Goal: Information Seeking & Learning: Learn about a topic

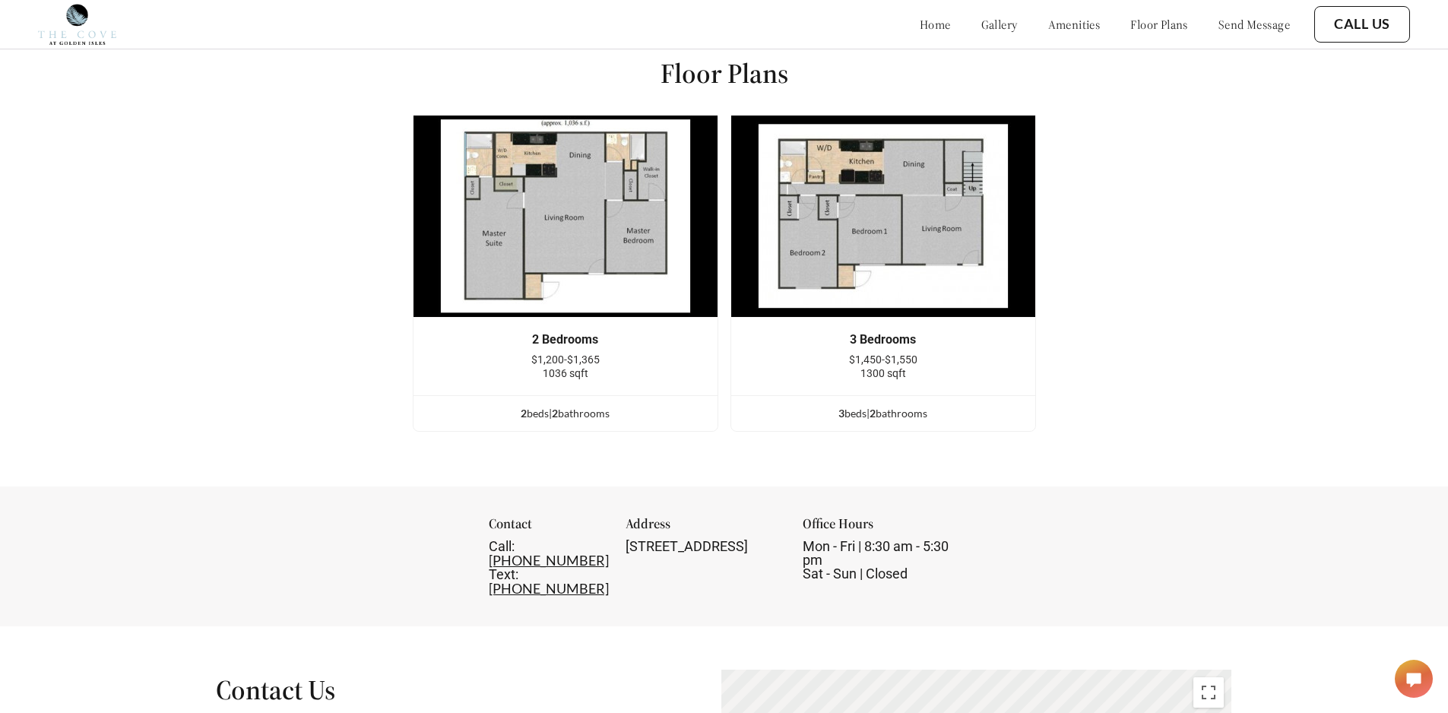
scroll to position [1976, 0]
click at [649, 228] on img at bounding box center [565, 217] width 305 height 203
click at [880, 258] on img at bounding box center [882, 217] width 305 height 203
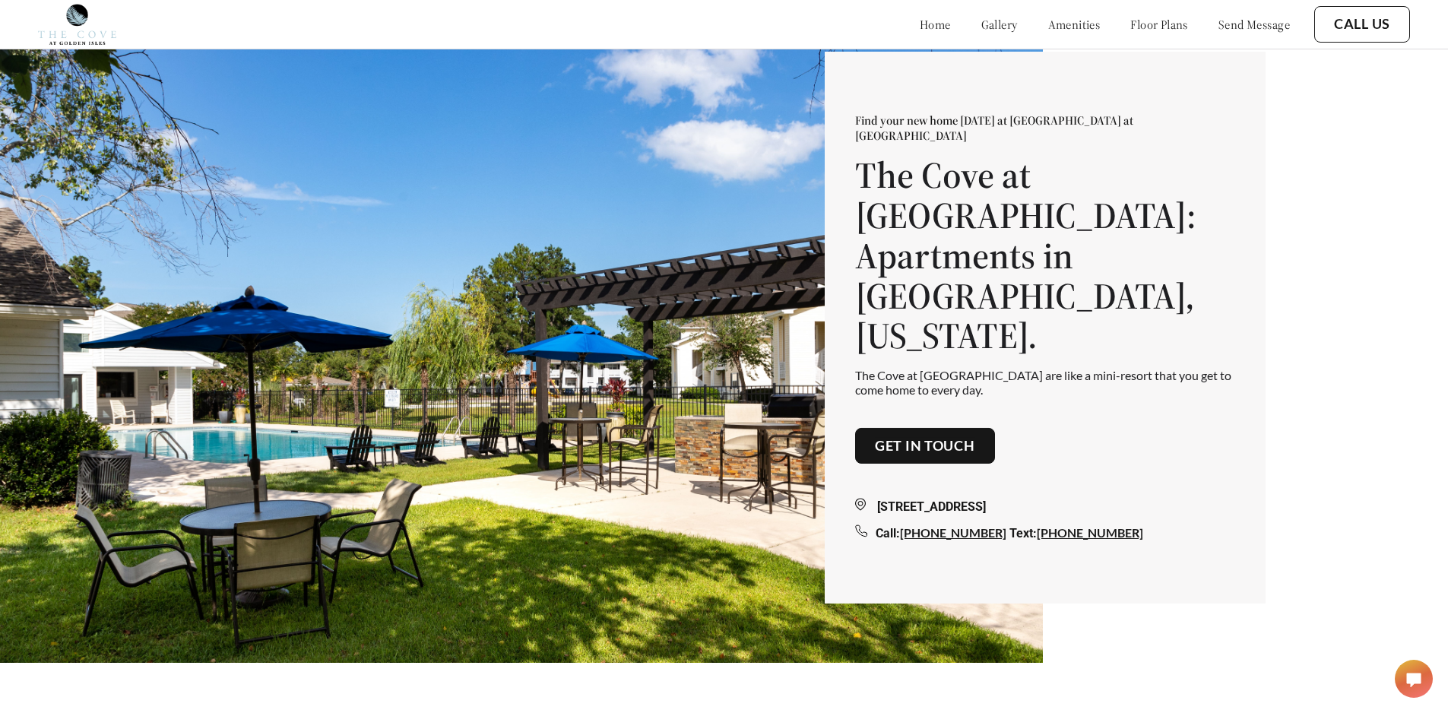
scroll to position [0, 0]
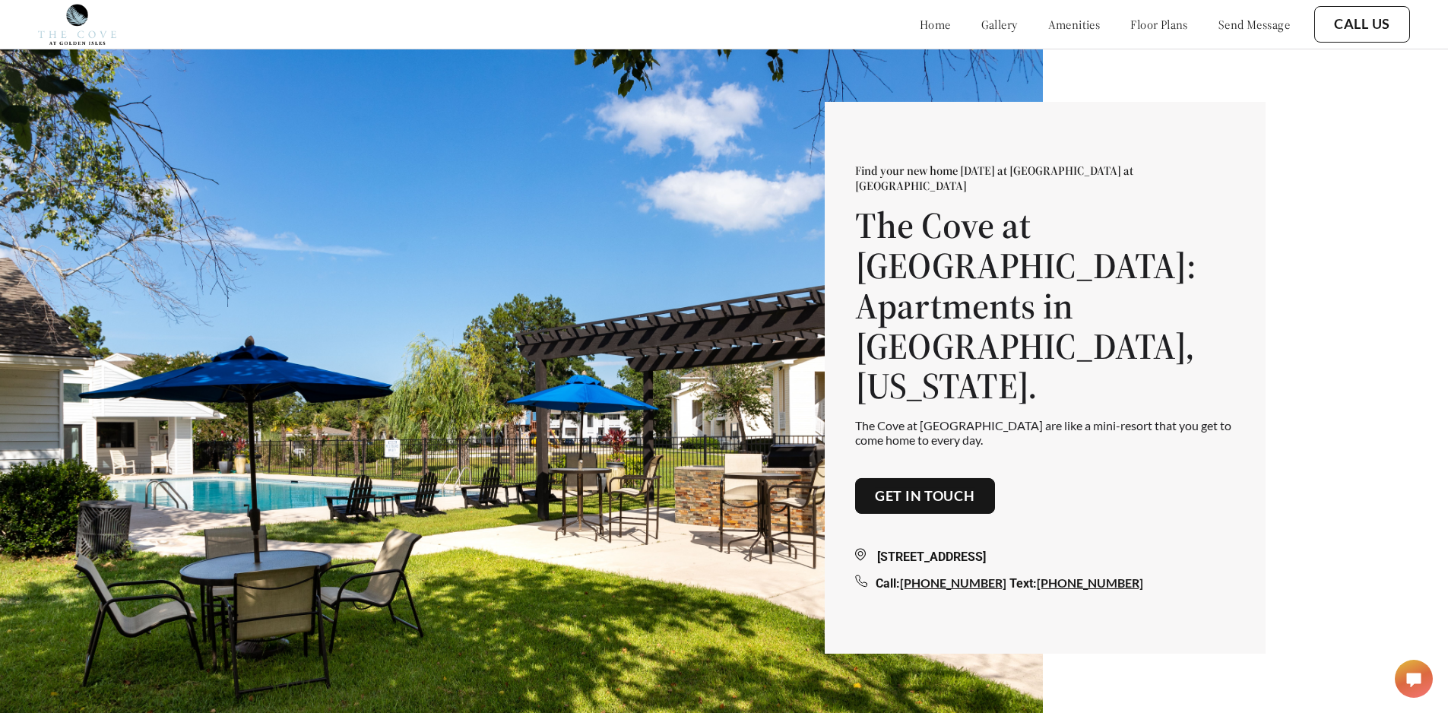
click at [1160, 17] on link "floor plans" at bounding box center [1159, 24] width 58 height 15
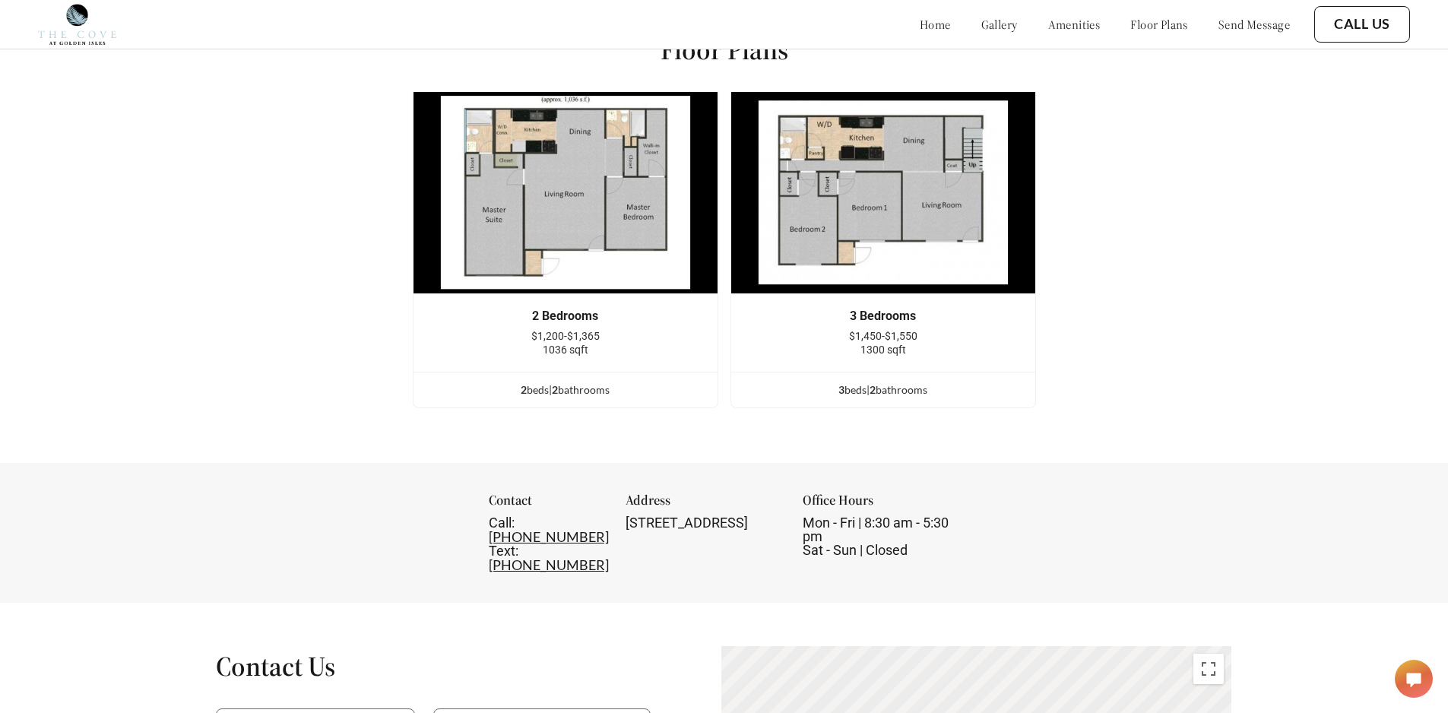
scroll to position [2002, 0]
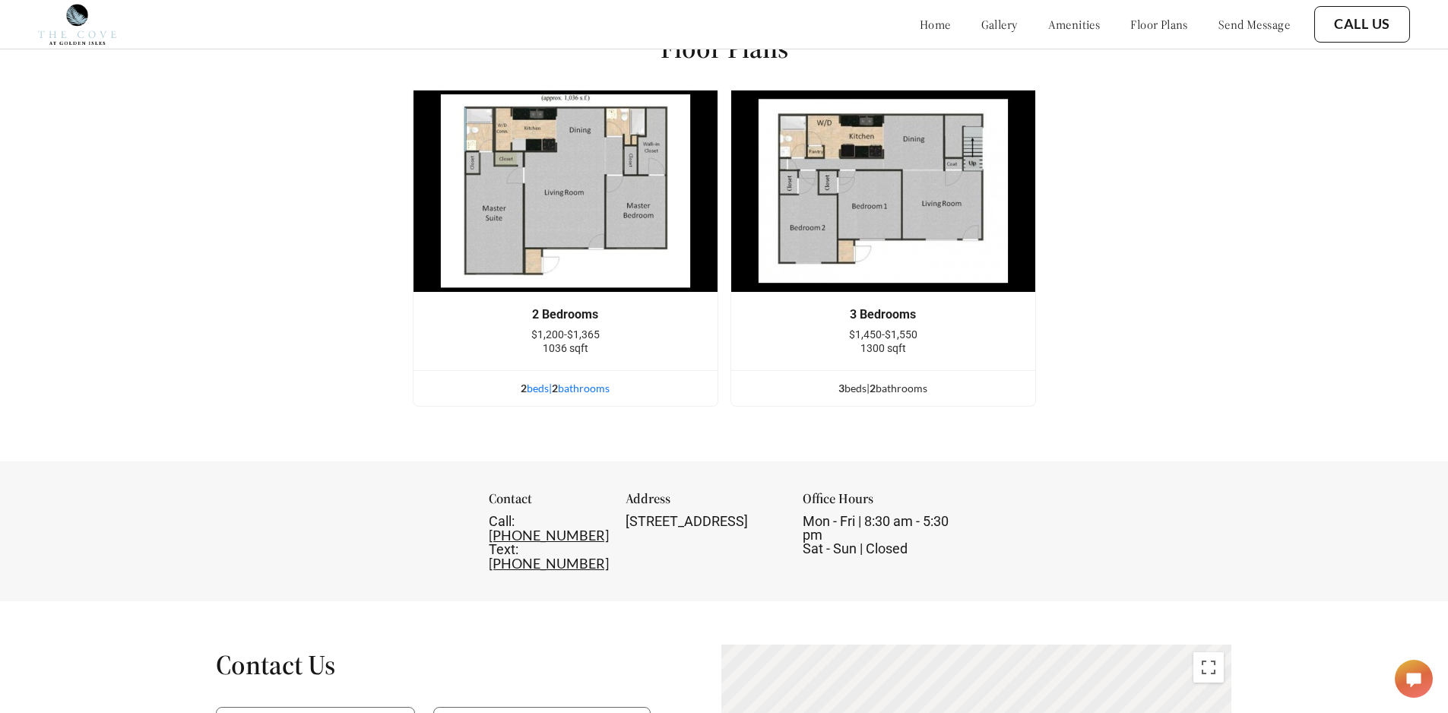
click at [587, 397] on div "2 bed s | 2 bathroom s" at bounding box center [565, 388] width 304 height 17
click at [602, 397] on div "2 bed s | 2 bathroom s" at bounding box center [565, 388] width 304 height 17
click at [904, 397] on div "3 bed s | 2 bathroom s" at bounding box center [883, 388] width 304 height 17
click at [905, 397] on div "3 bed s | 2 bathroom s" at bounding box center [883, 388] width 304 height 17
click at [875, 394] on span "2" at bounding box center [872, 387] width 6 height 13
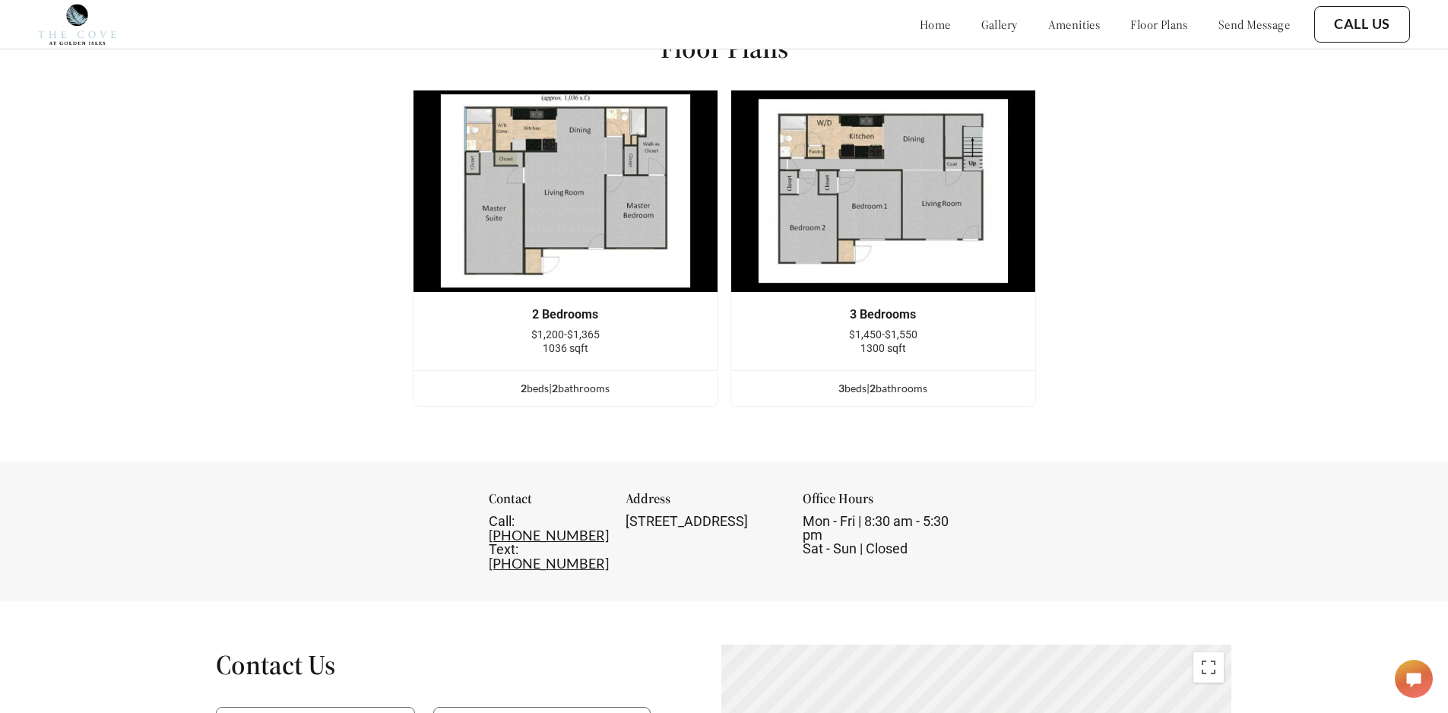
click at [843, 419] on div "2 Bedrooms $1,200-$1,365 1036 sqft 2 bed s | 2 bathroom s 3 Bedrooms $1,450-$1,…" at bounding box center [724, 254] width 623 height 329
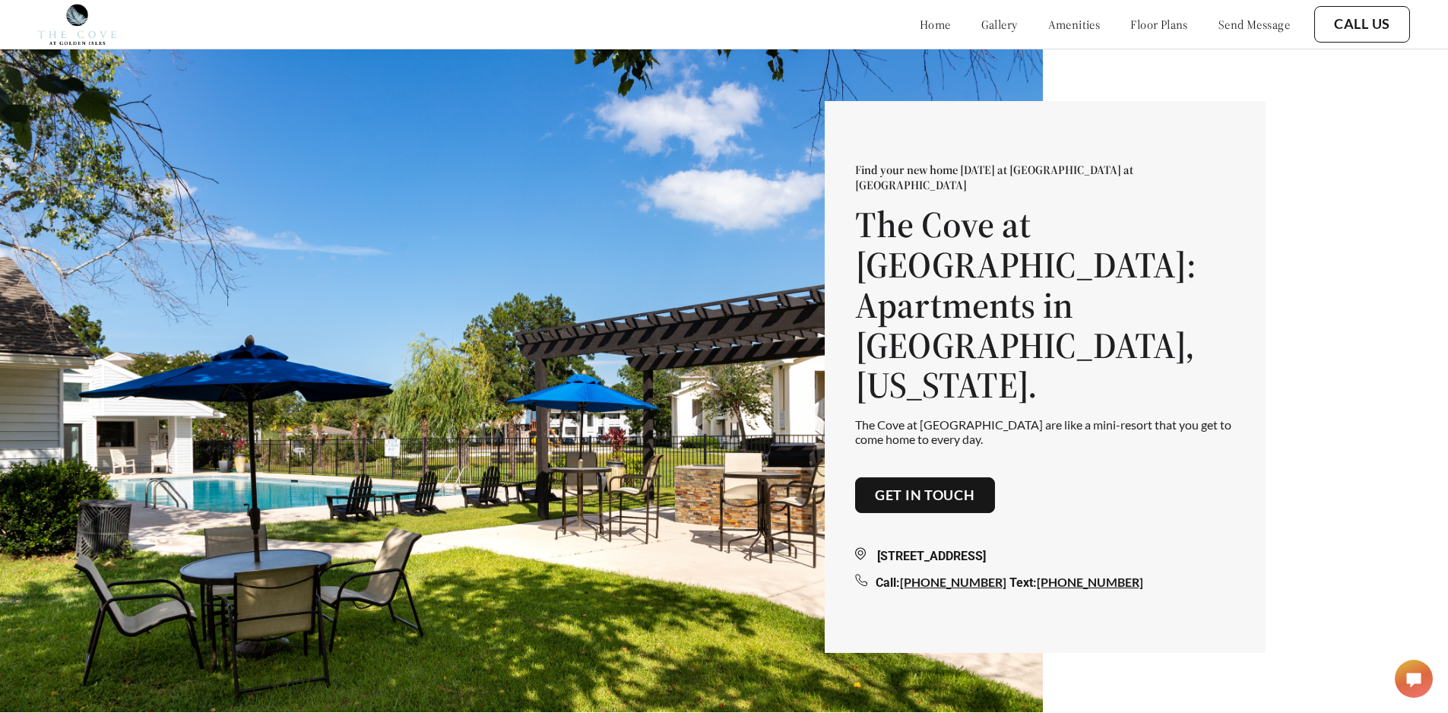
scroll to position [0, 0]
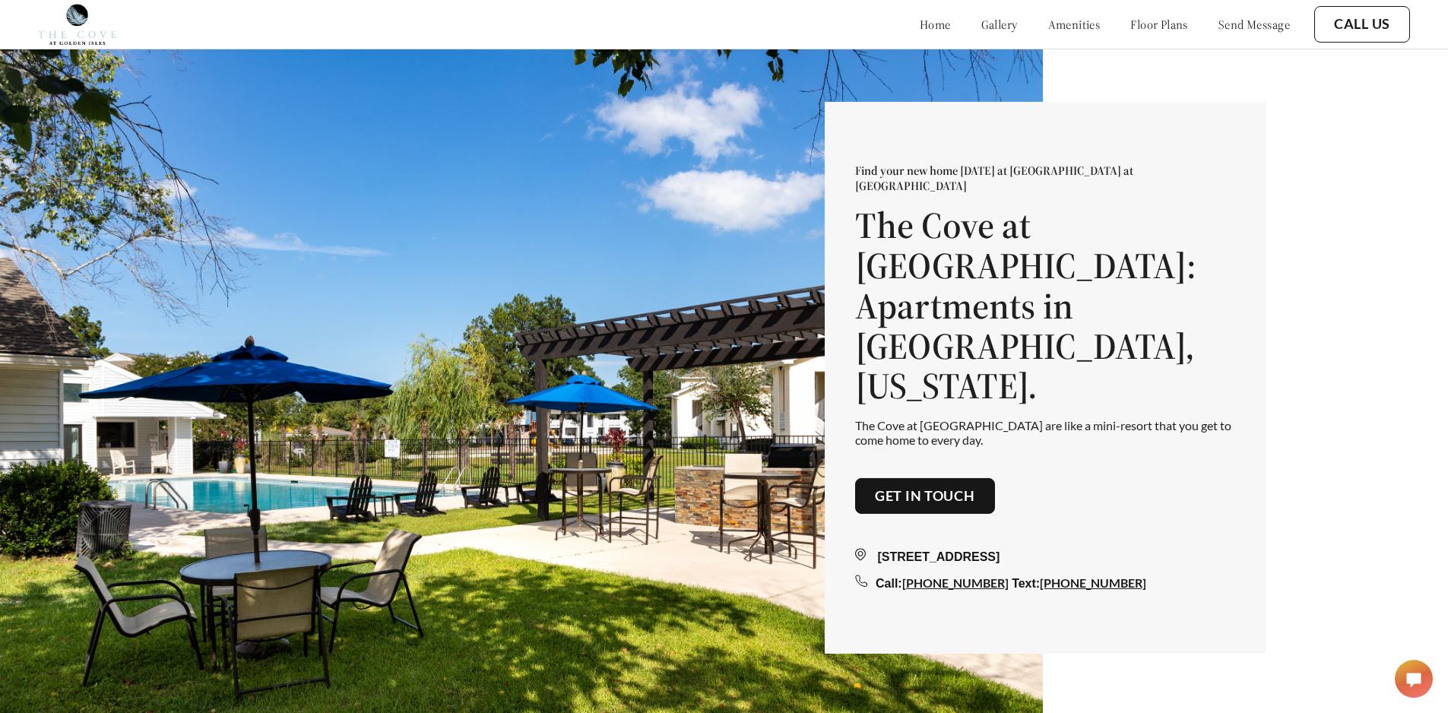
click at [1130, 24] on link "floor plans" at bounding box center [1159, 24] width 58 height 15
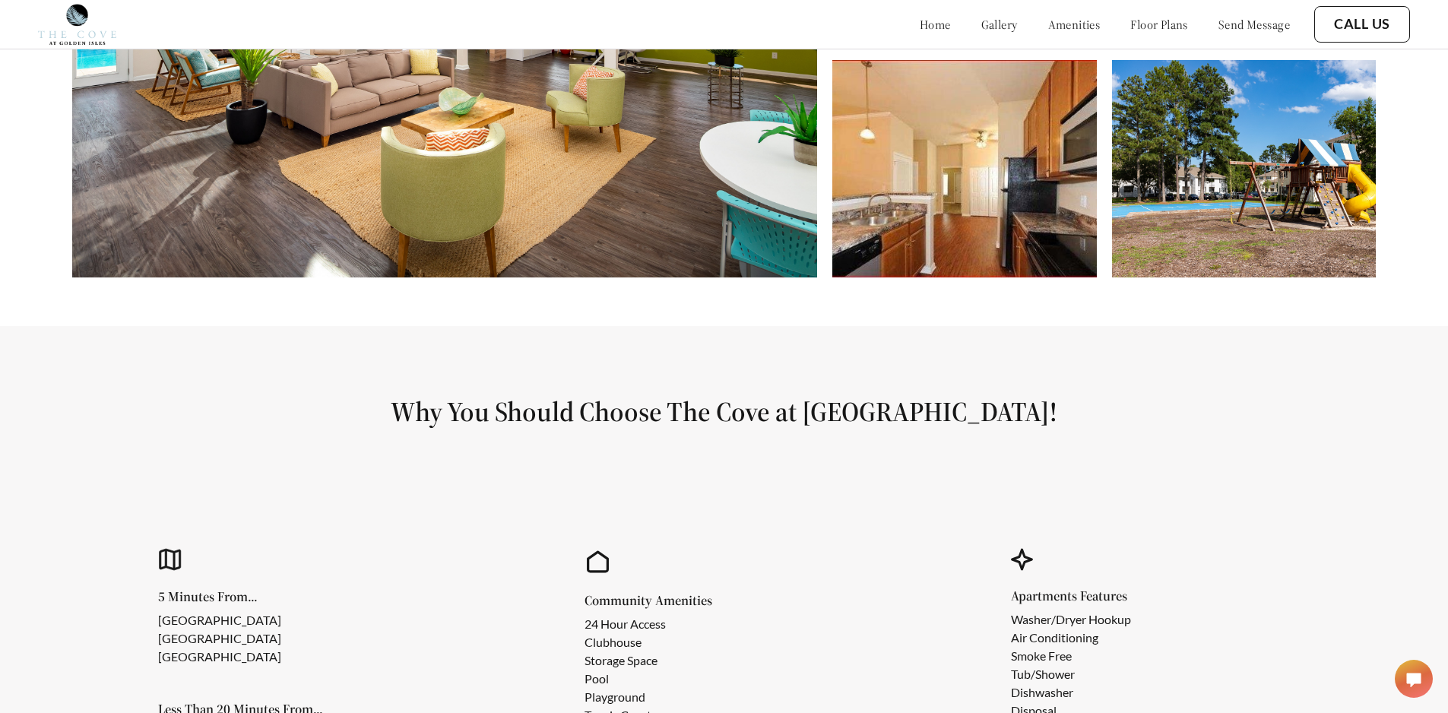
scroll to position [938, 0]
